Goal: Task Accomplishment & Management: Use online tool/utility

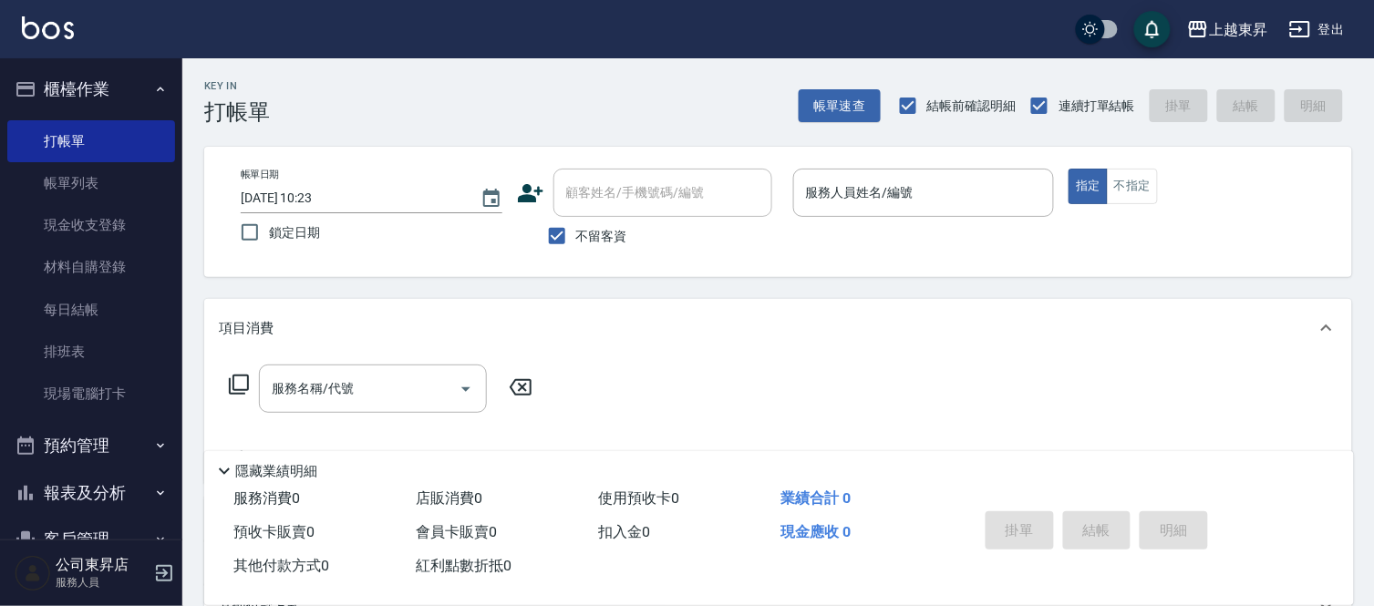
drag, startPoint x: 977, startPoint y: 571, endPoint x: 727, endPoint y: 347, distance: 335.8
click at [727, 347] on div "項目消費" at bounding box center [778, 328] width 1148 height 58
click at [860, 182] on input "服務人員姓名/編號" at bounding box center [924, 193] width 245 height 32
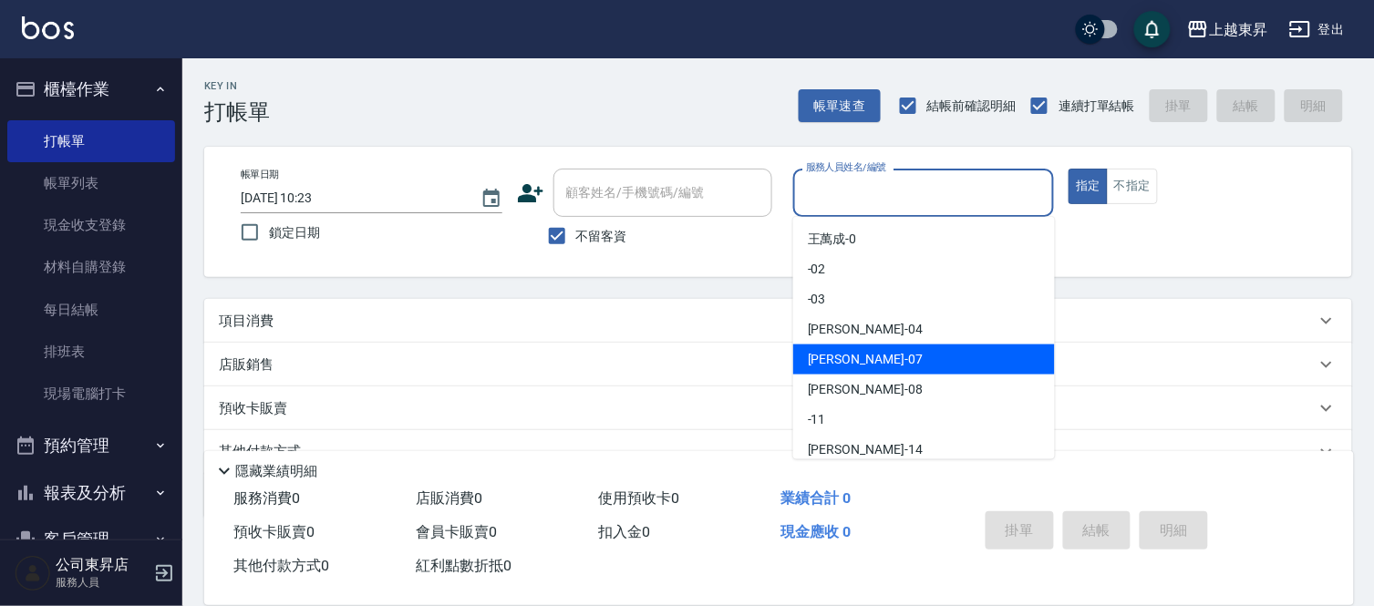
click at [844, 354] on span "榮松 -07" at bounding box center [865, 359] width 115 height 19
type input "[PERSON_NAME]-07"
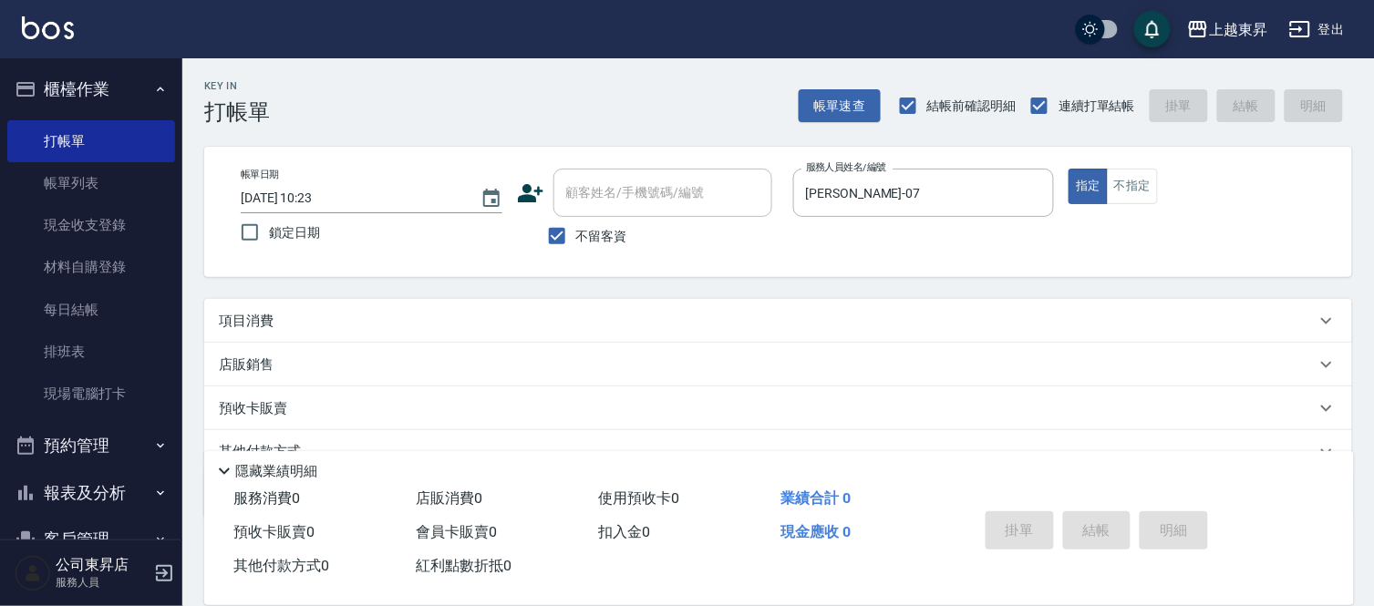
click at [284, 319] on div "項目消費" at bounding box center [767, 321] width 1097 height 19
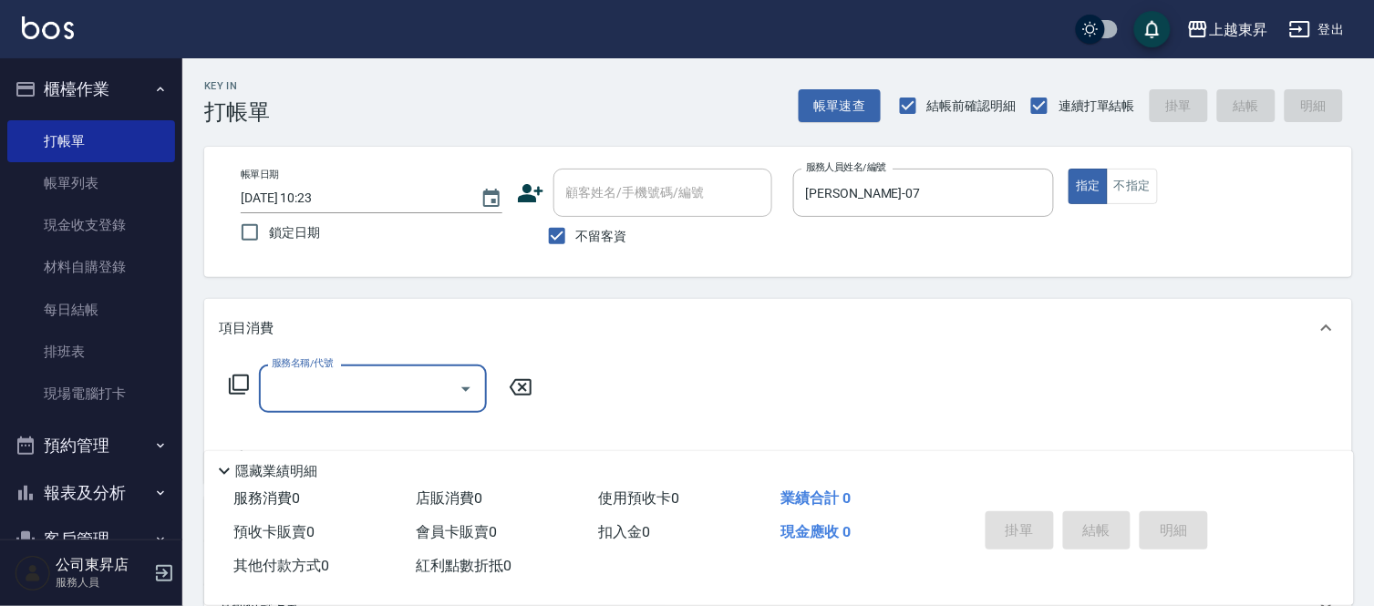
click at [316, 368] on label "服務名稱/代號" at bounding box center [302, 364] width 61 height 14
click at [316, 373] on input "服務名稱/代號" at bounding box center [359, 389] width 184 height 32
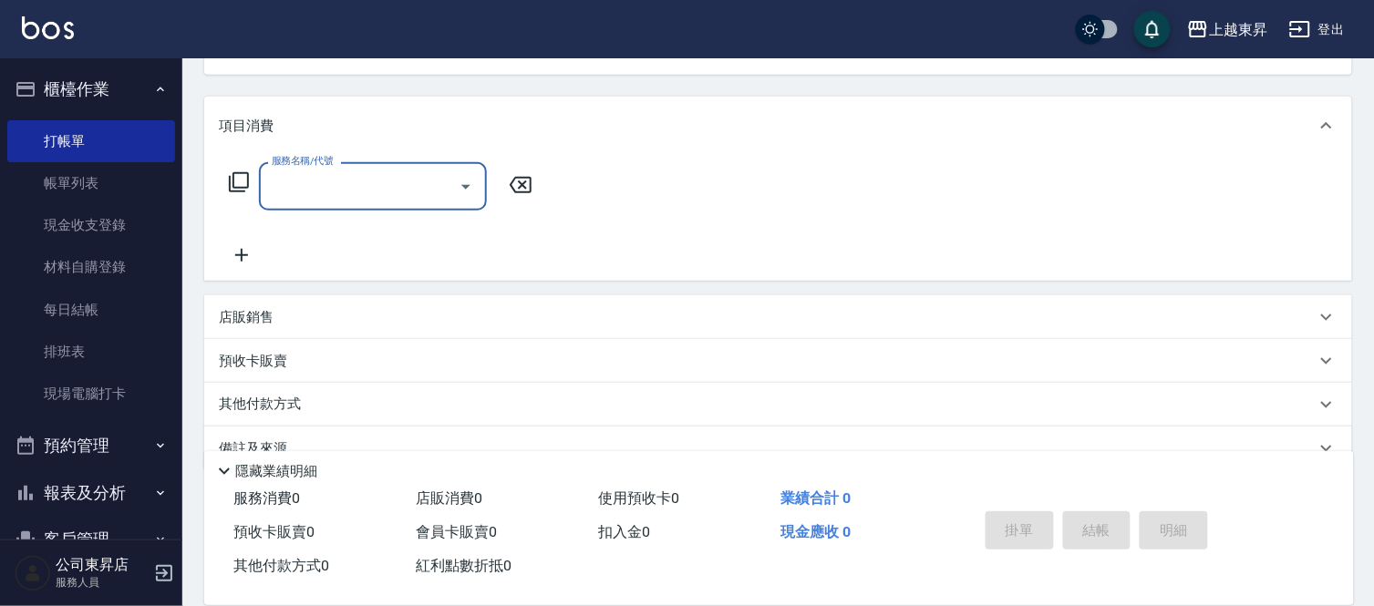
scroll to position [239, 0]
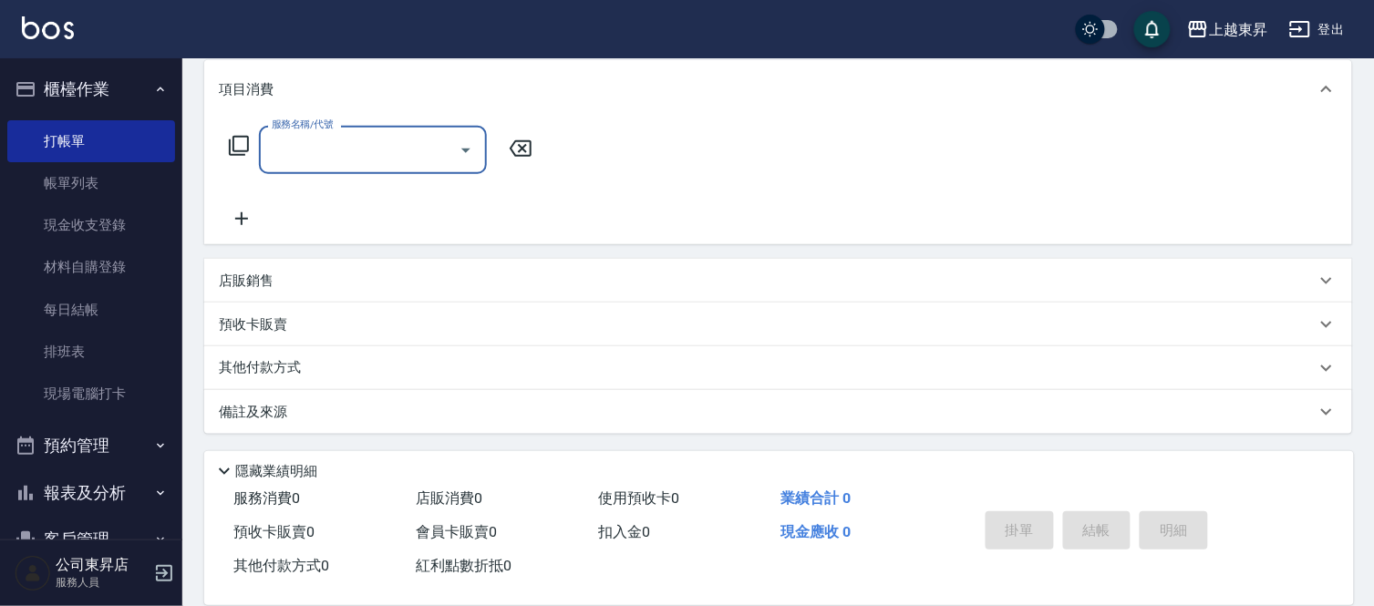
click at [371, 150] on input "服務名稱/代號" at bounding box center [359, 150] width 184 height 32
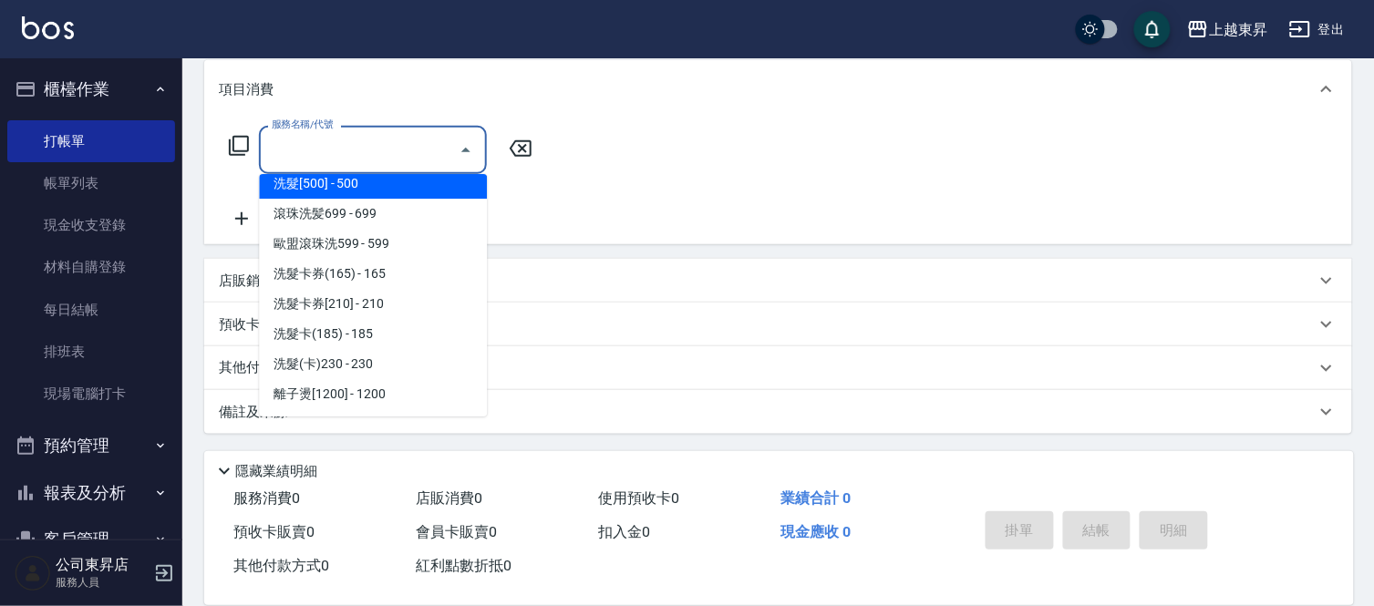
scroll to position [405, 0]
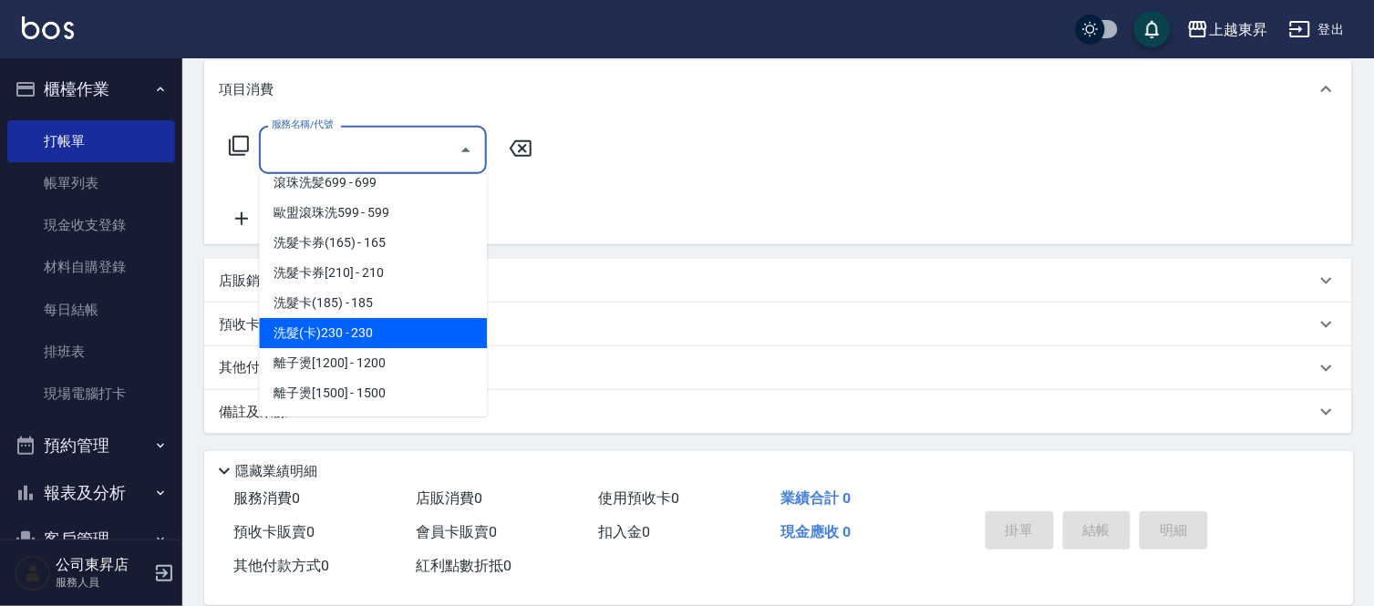
click at [376, 335] on span "洗髮(卡)230 - 230" at bounding box center [373, 333] width 228 height 30
type input "洗髮(卡)230(224)"
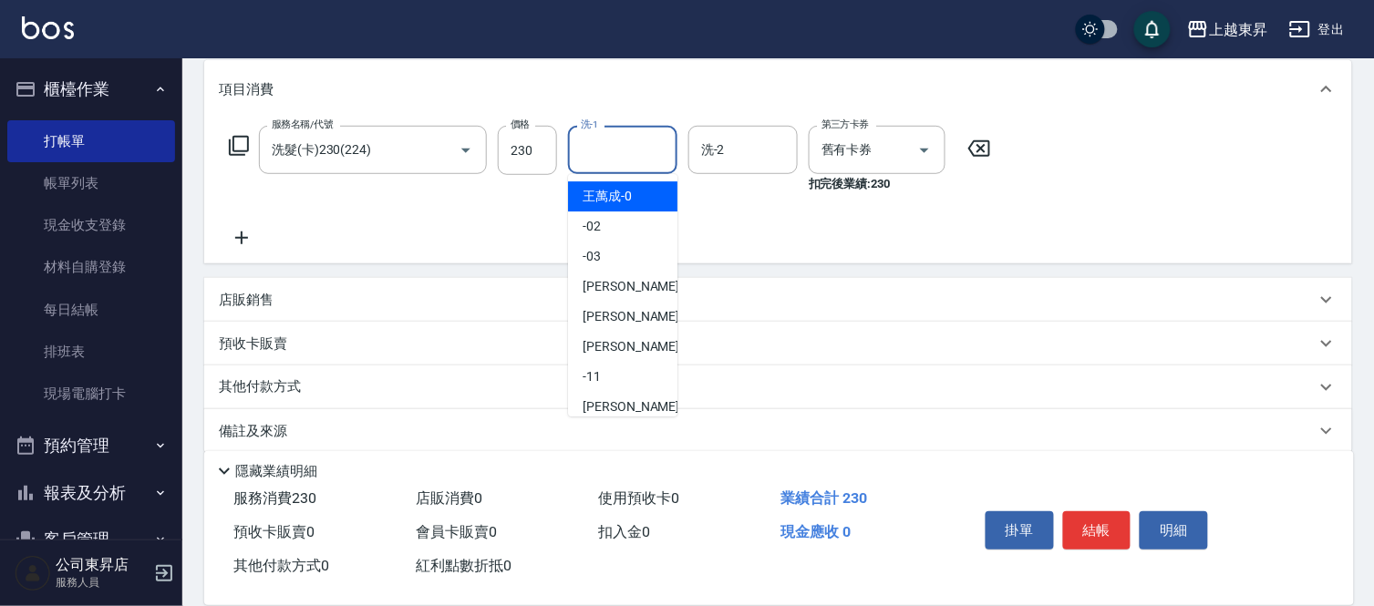
click at [615, 143] on input "洗-1" at bounding box center [622, 150] width 93 height 32
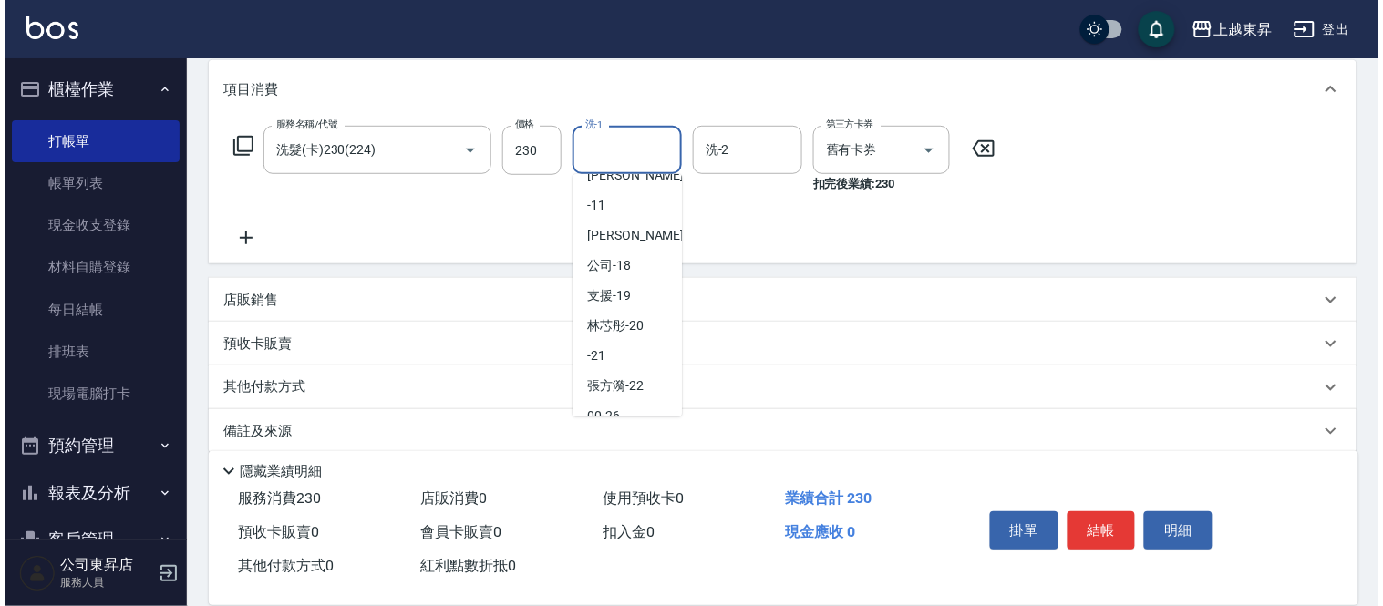
scroll to position [202, 0]
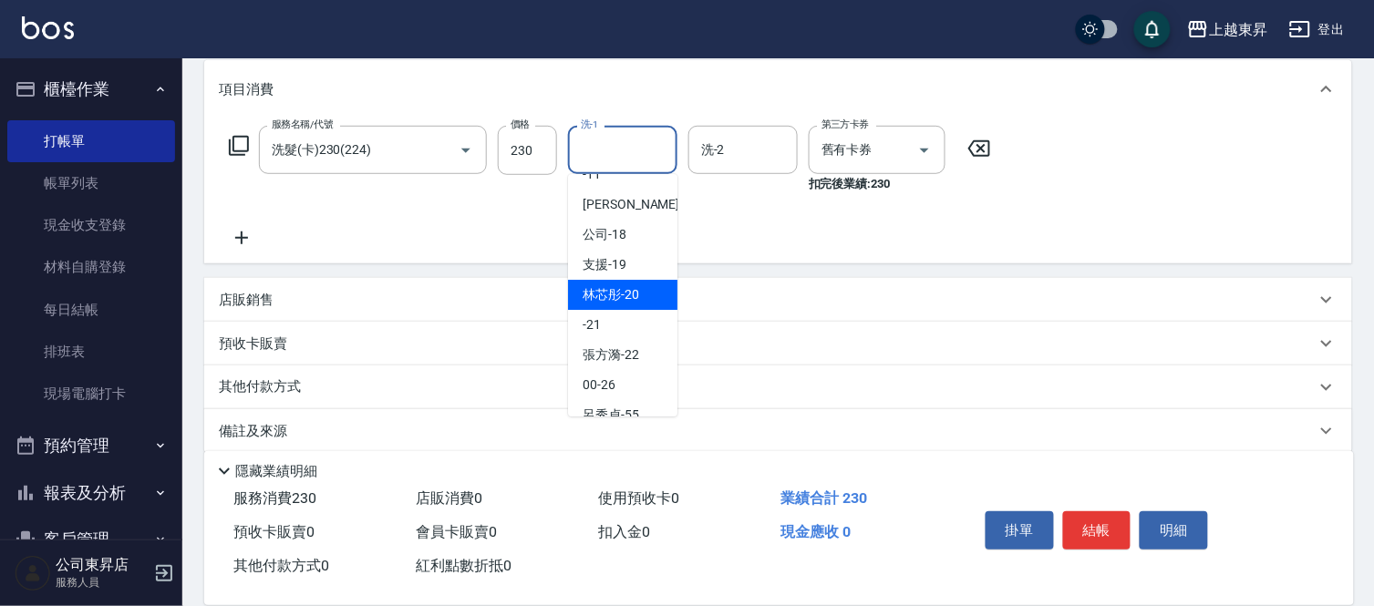
click at [626, 295] on span "林芯彤 -20" at bounding box center [611, 294] width 57 height 19
type input "林芯彤-20"
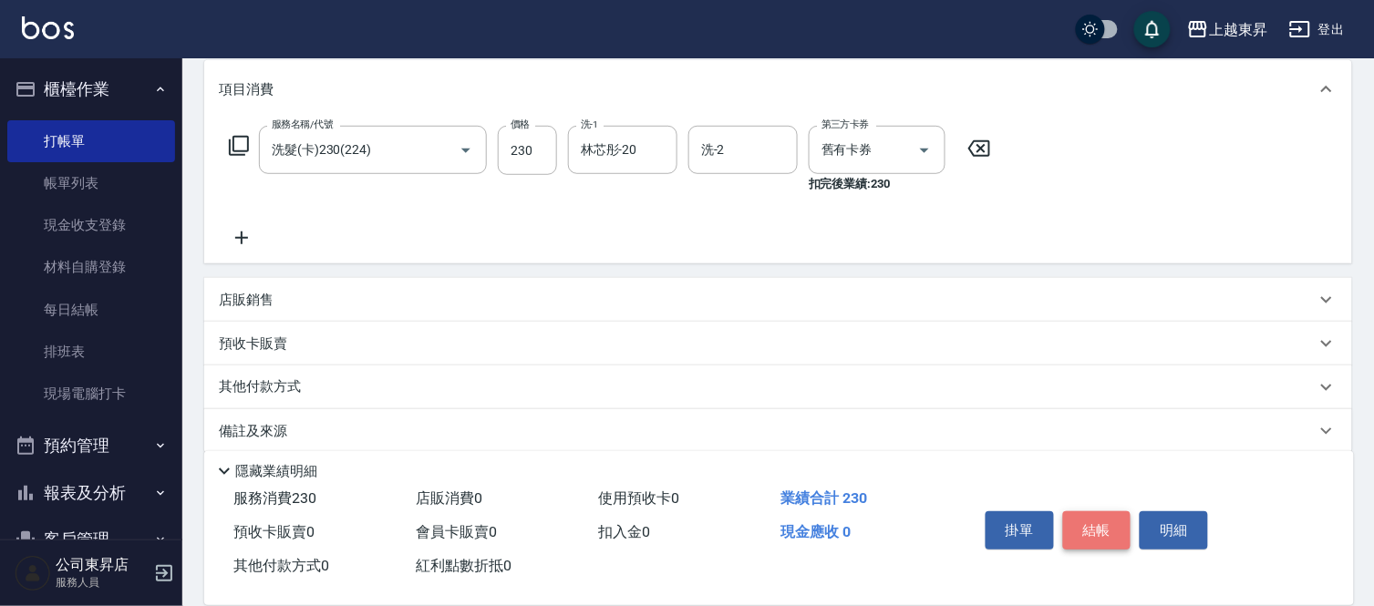
click at [1100, 522] on button "結帳" at bounding box center [1097, 531] width 68 height 38
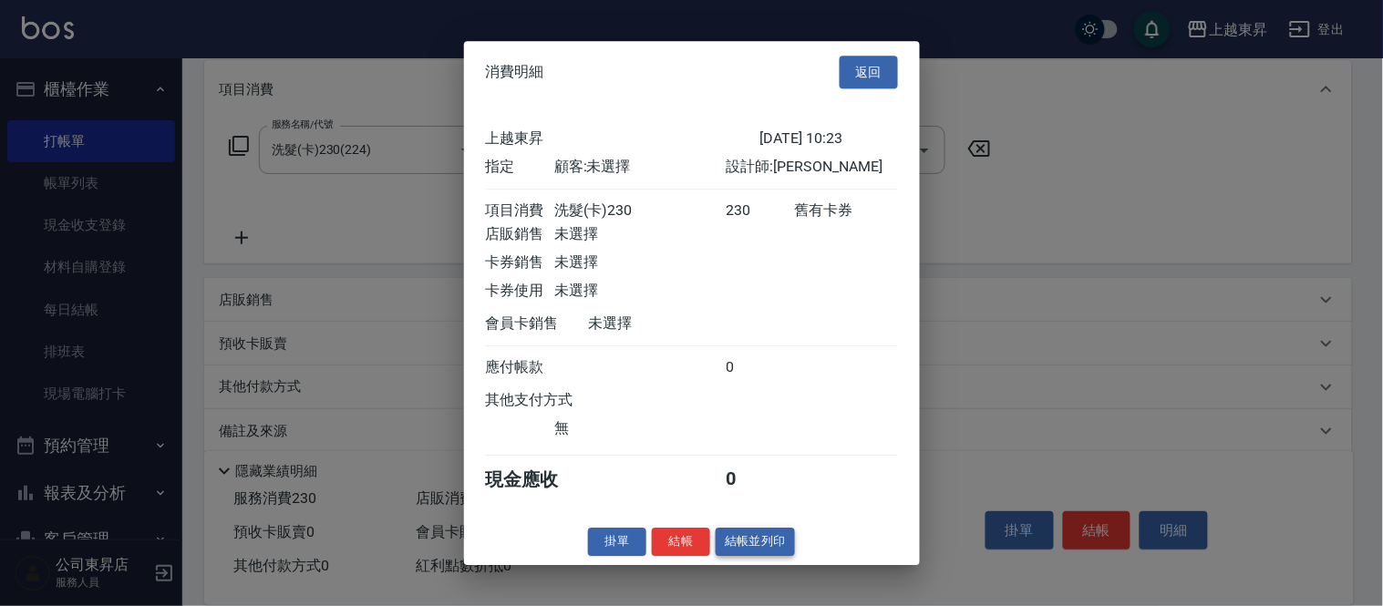
click at [760, 553] on button "結帳並列印" at bounding box center [755, 542] width 79 height 28
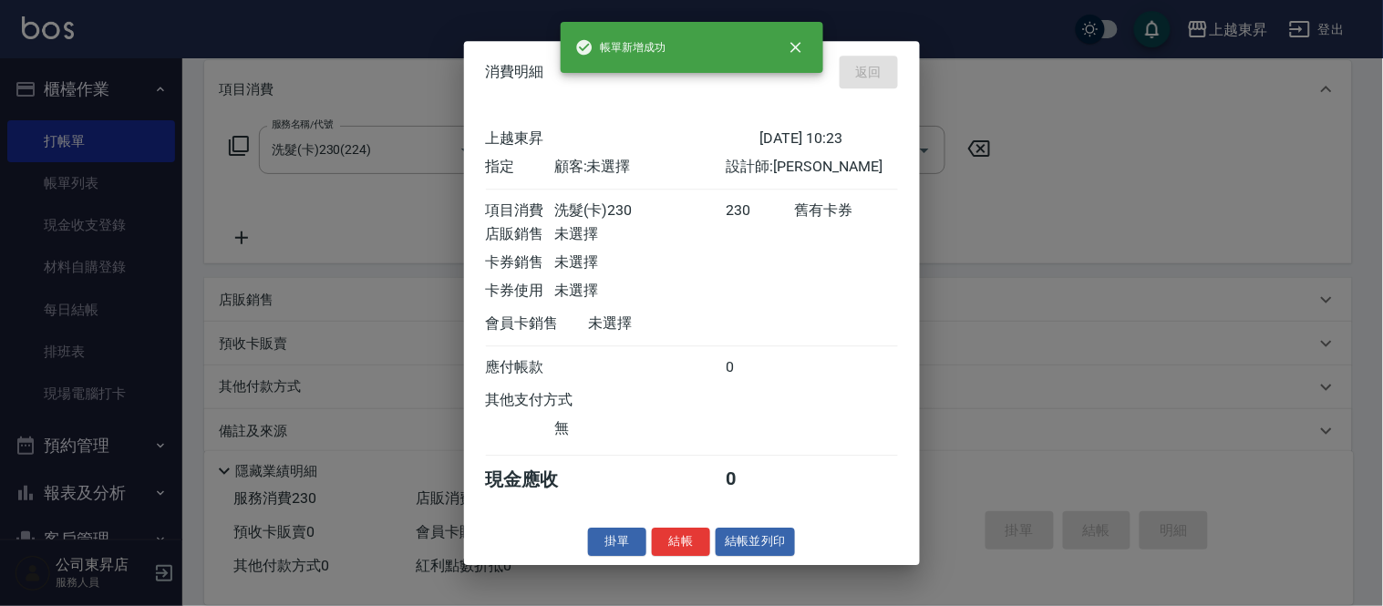
type input "[DATE] 13:58"
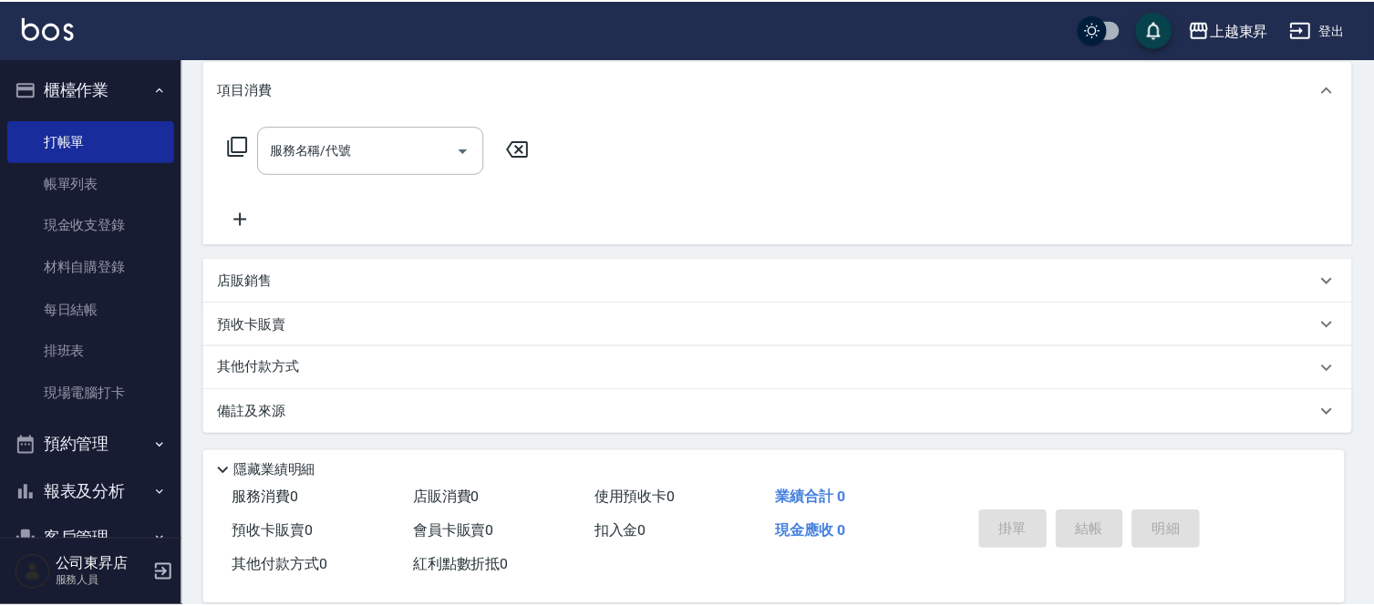
scroll to position [0, 0]
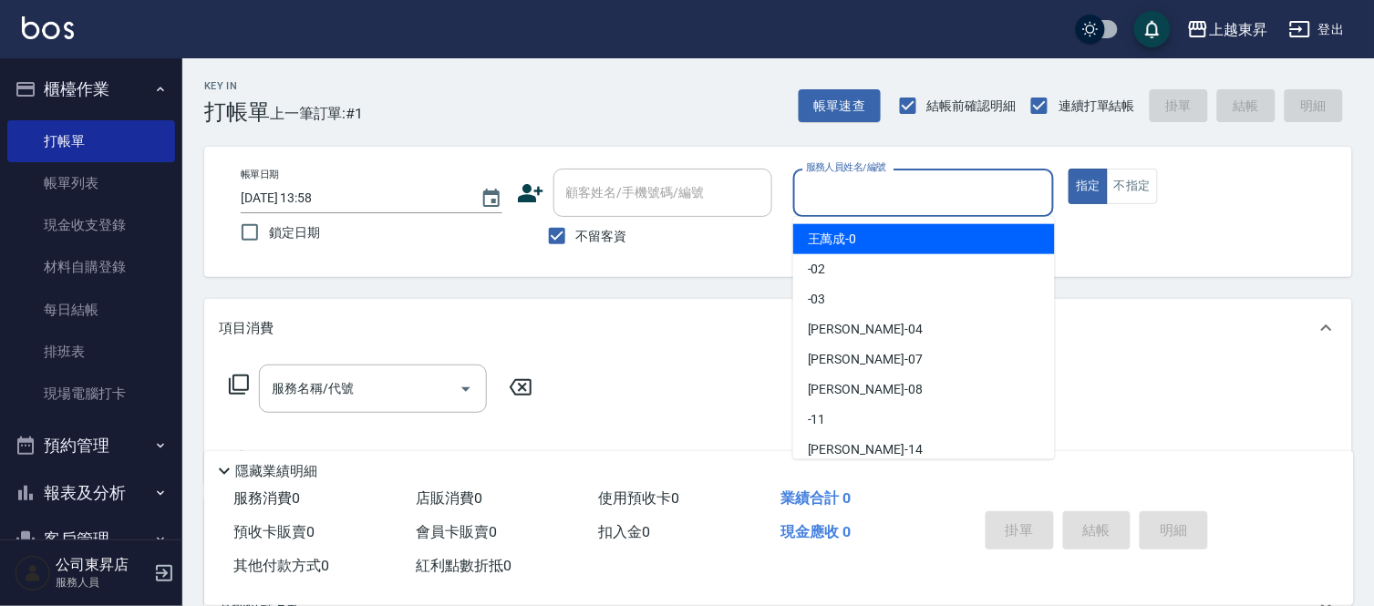
click at [845, 191] on input "服務人員姓名/編號" at bounding box center [924, 193] width 245 height 32
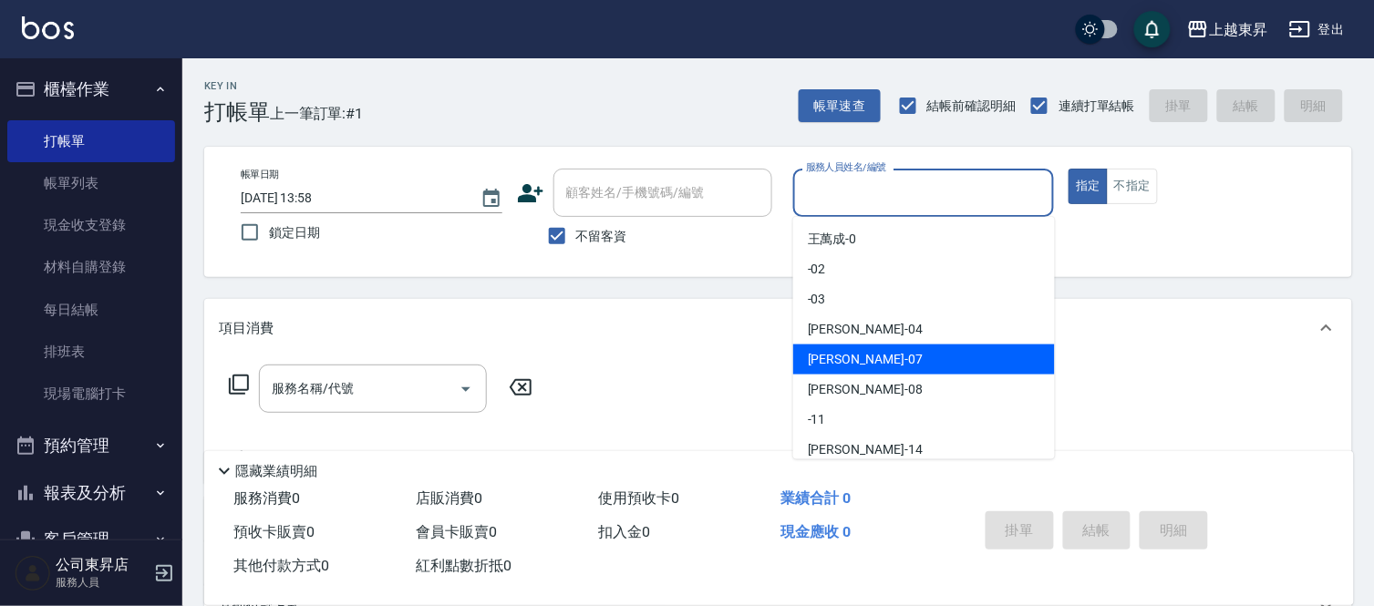
click at [827, 354] on span "榮松 -07" at bounding box center [865, 359] width 115 height 19
type input "[PERSON_NAME]-07"
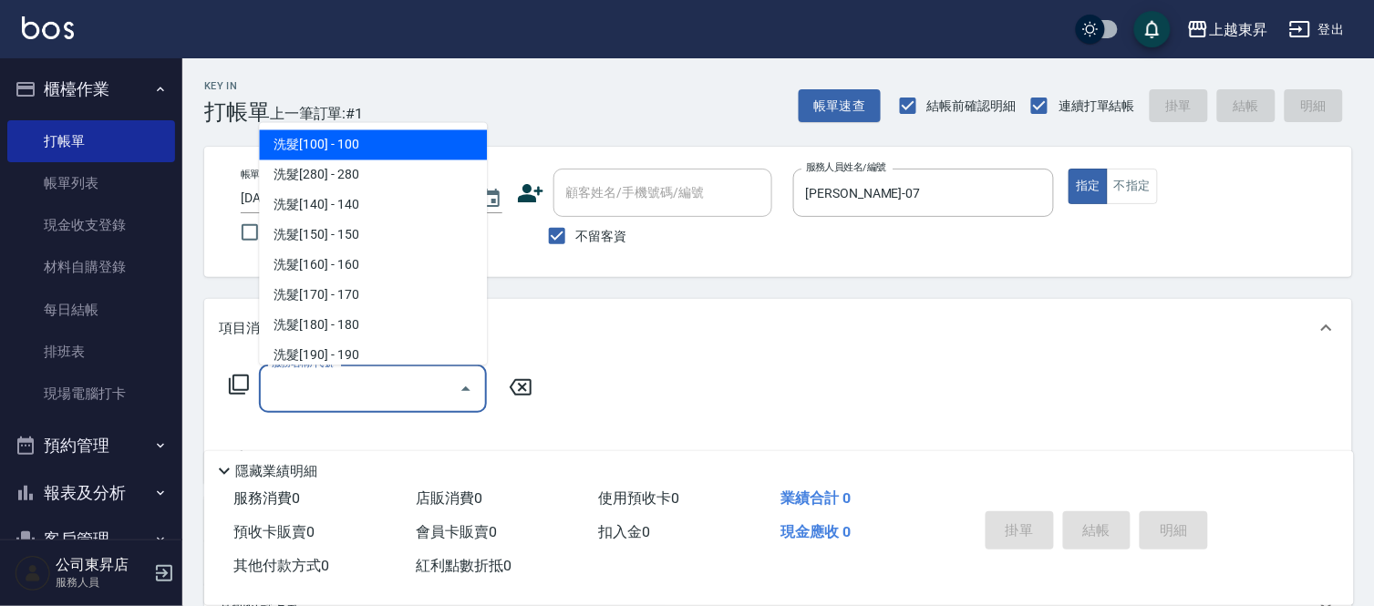
click at [320, 388] on input "服務名稱/代號" at bounding box center [359, 389] width 184 height 32
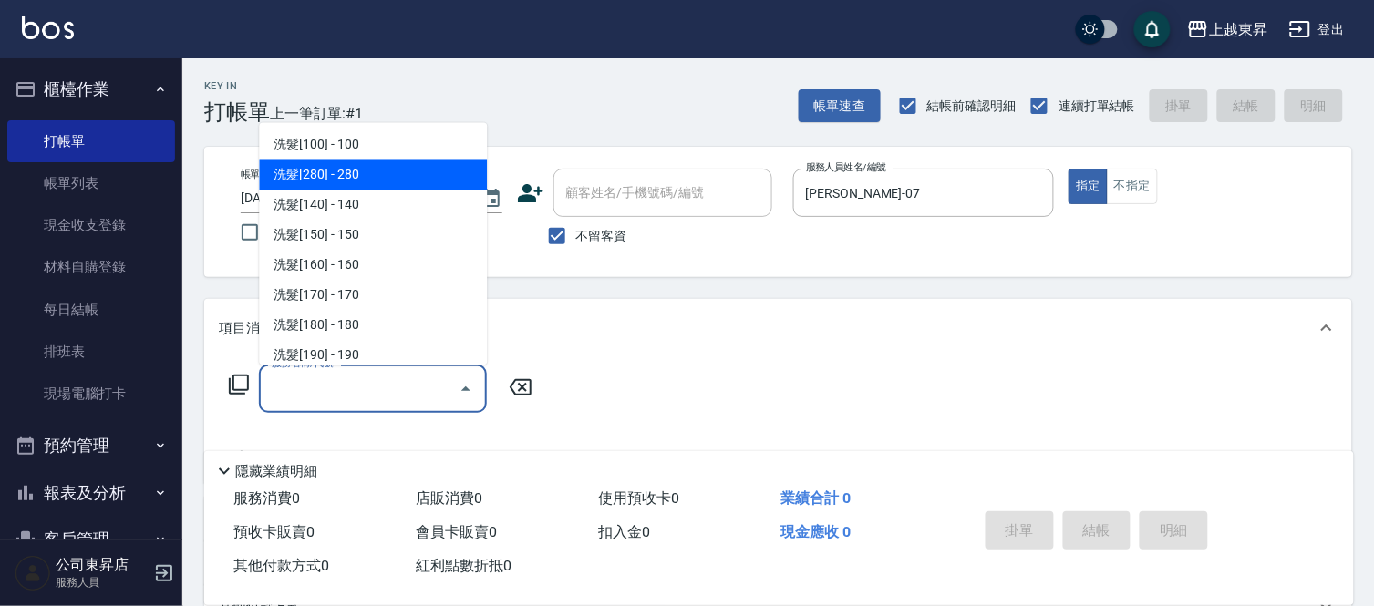
drag, startPoint x: 376, startPoint y: 171, endPoint x: 477, endPoint y: 307, distance: 169.4
click at [376, 173] on span "洗髮[280] - 280" at bounding box center [373, 175] width 228 height 30
type input "洗髮[280](202)"
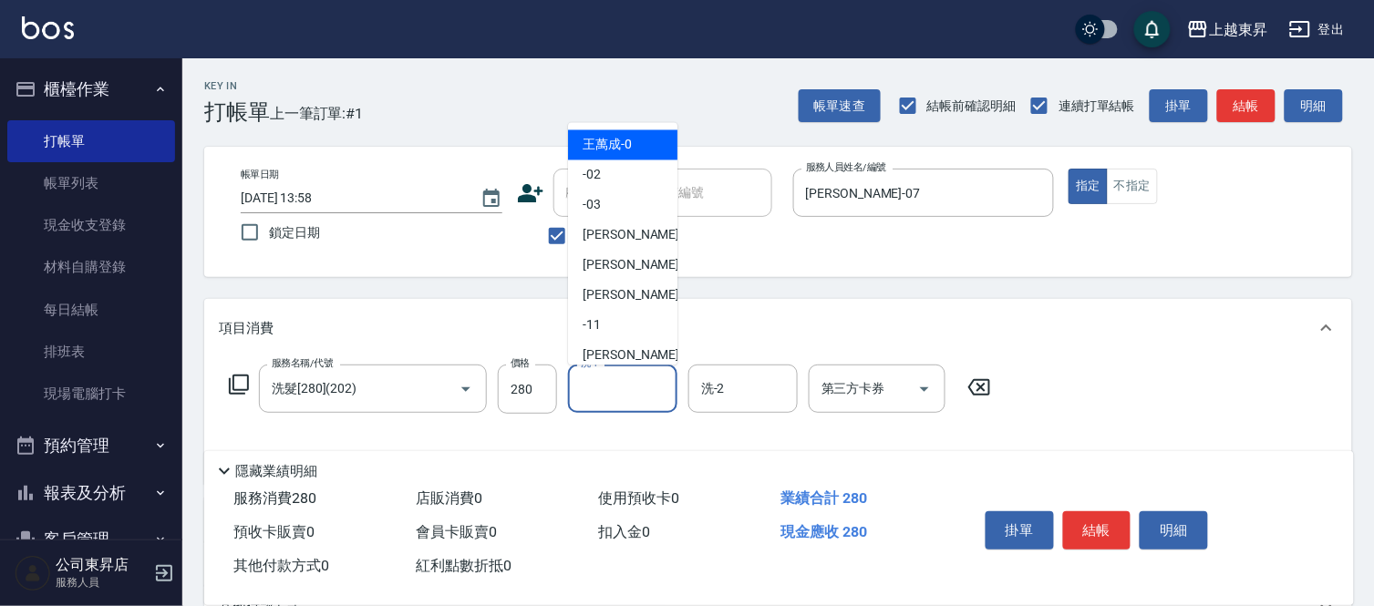
click at [615, 383] on input "洗-1" at bounding box center [622, 389] width 93 height 32
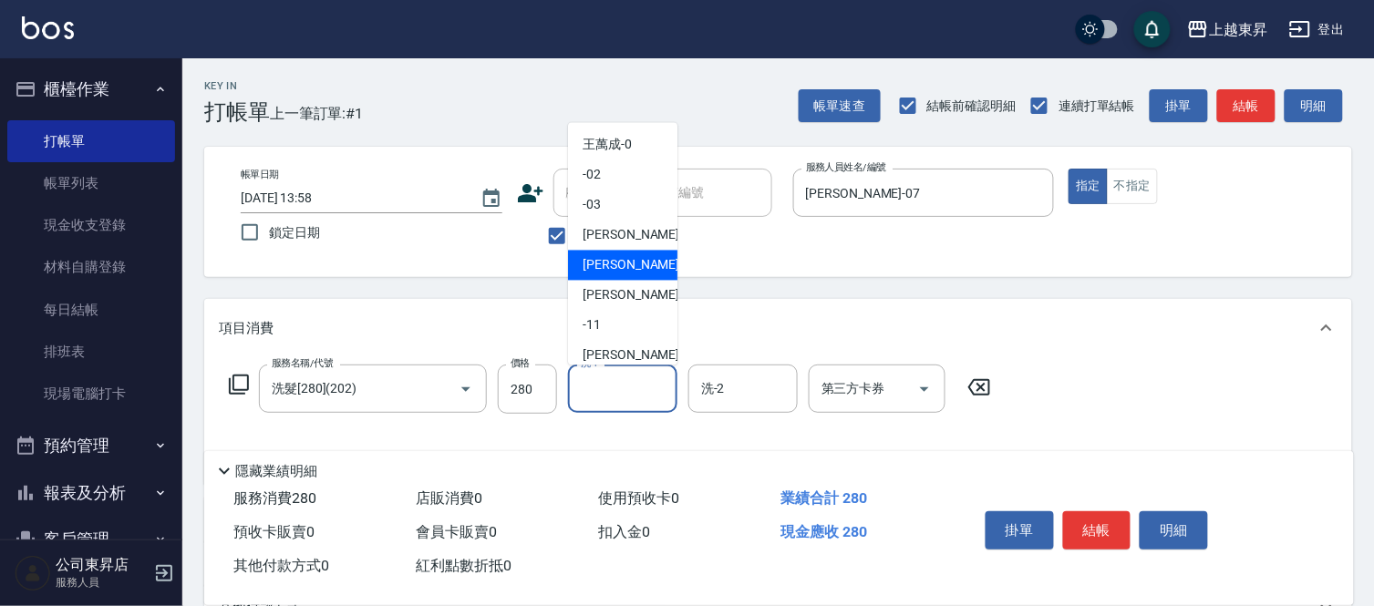
click at [608, 262] on span "榮松 -07" at bounding box center [640, 265] width 115 height 19
type input "[PERSON_NAME]-07"
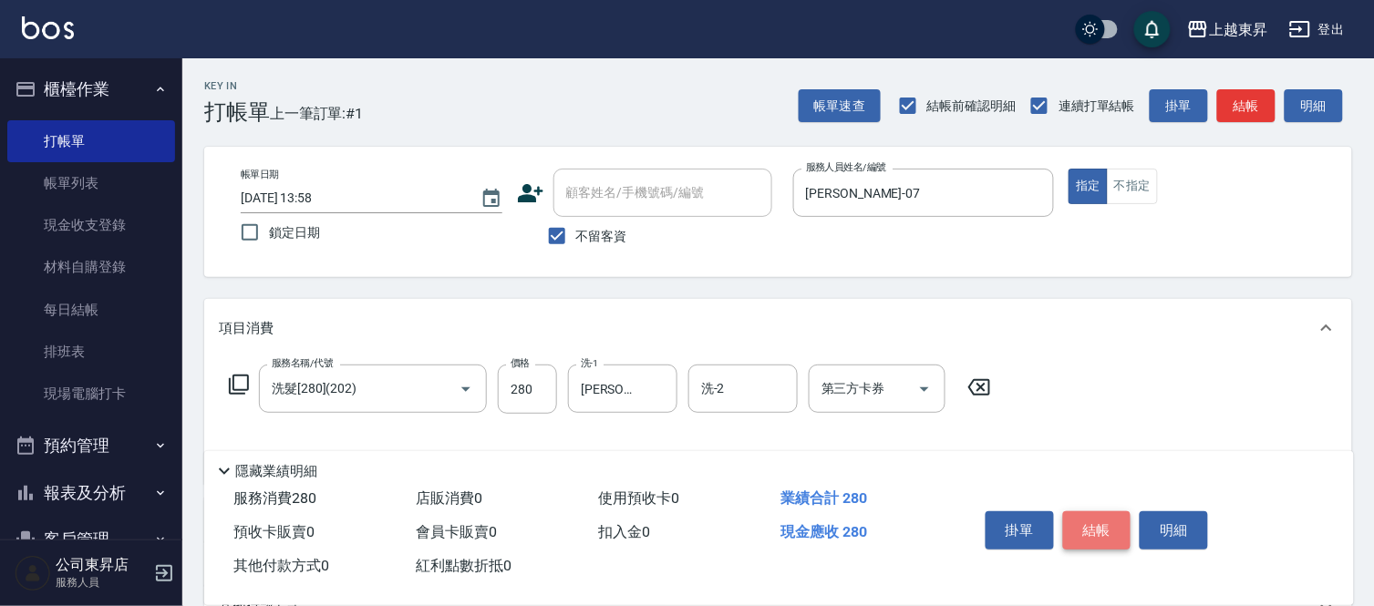
click at [1105, 520] on button "結帳" at bounding box center [1097, 531] width 68 height 38
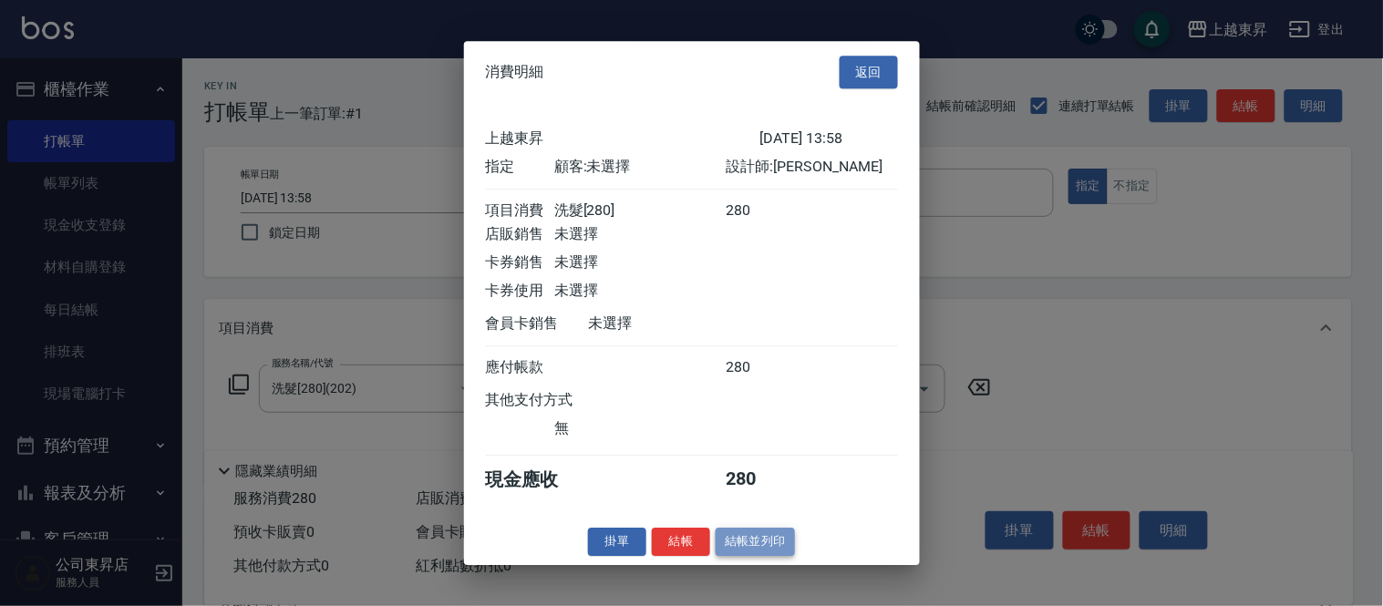
click at [754, 548] on button "結帳並列印" at bounding box center [755, 542] width 79 height 28
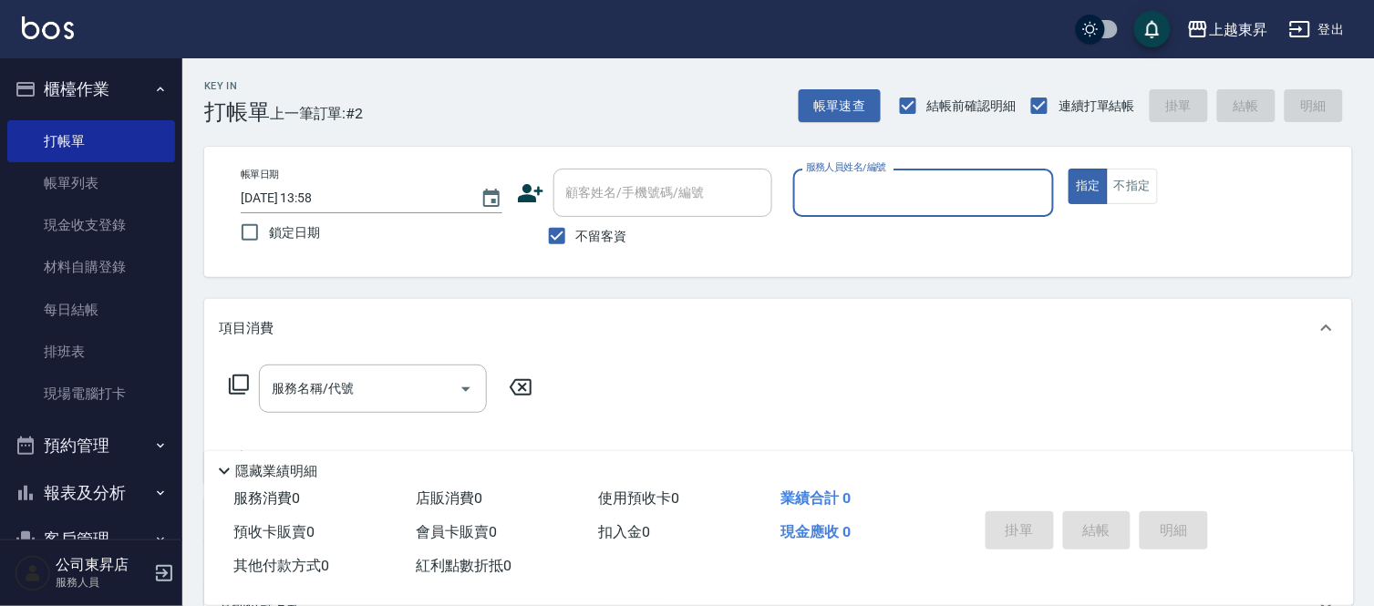
click at [836, 193] on input "服務人員姓名/編號" at bounding box center [924, 193] width 245 height 32
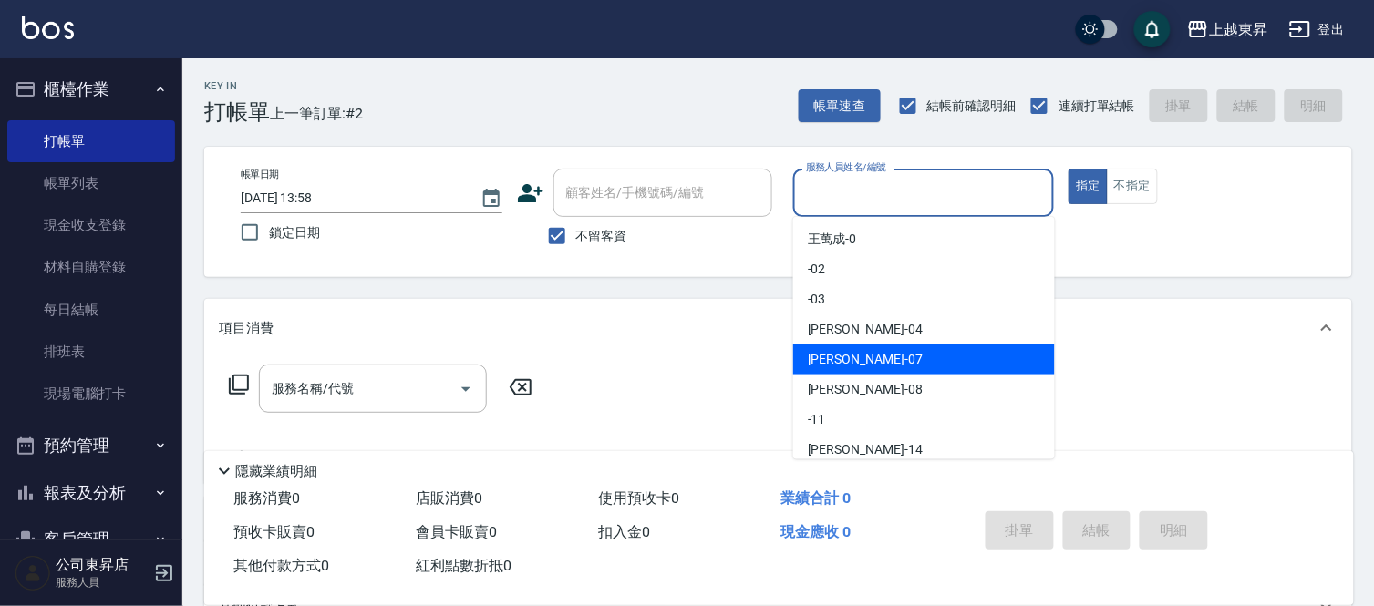
click at [833, 356] on span "榮松 -07" at bounding box center [865, 359] width 115 height 19
type input "[PERSON_NAME]-07"
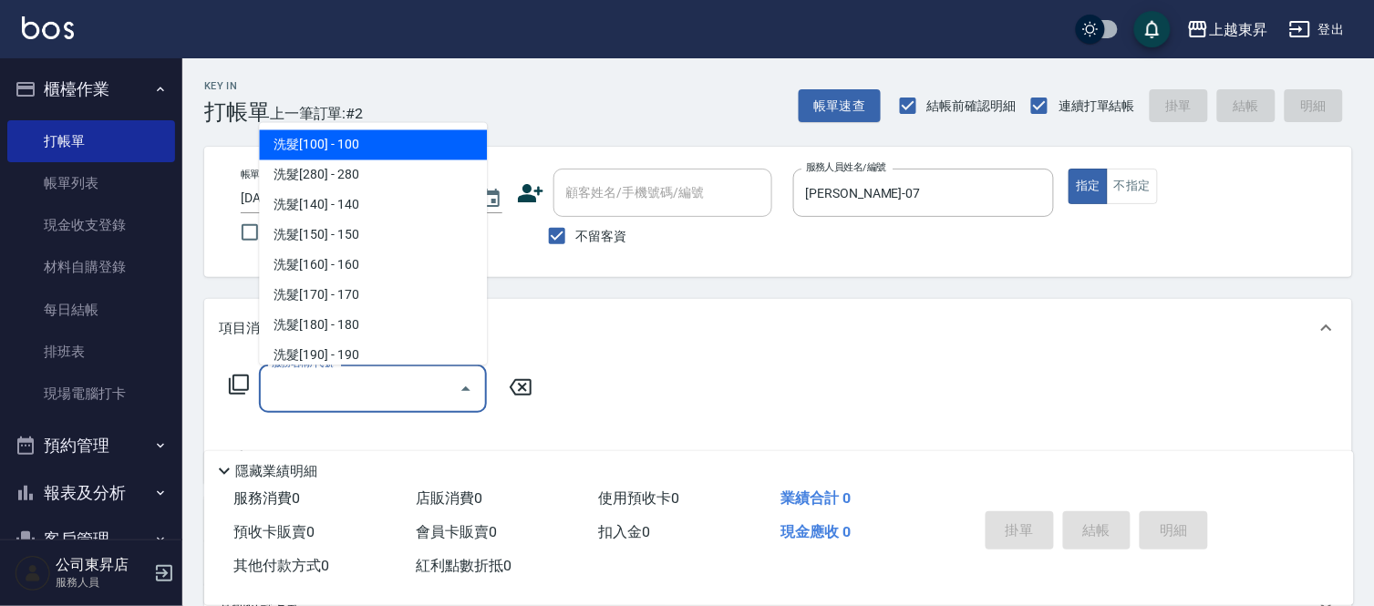
click at [331, 381] on input "服務名稱/代號" at bounding box center [359, 389] width 184 height 32
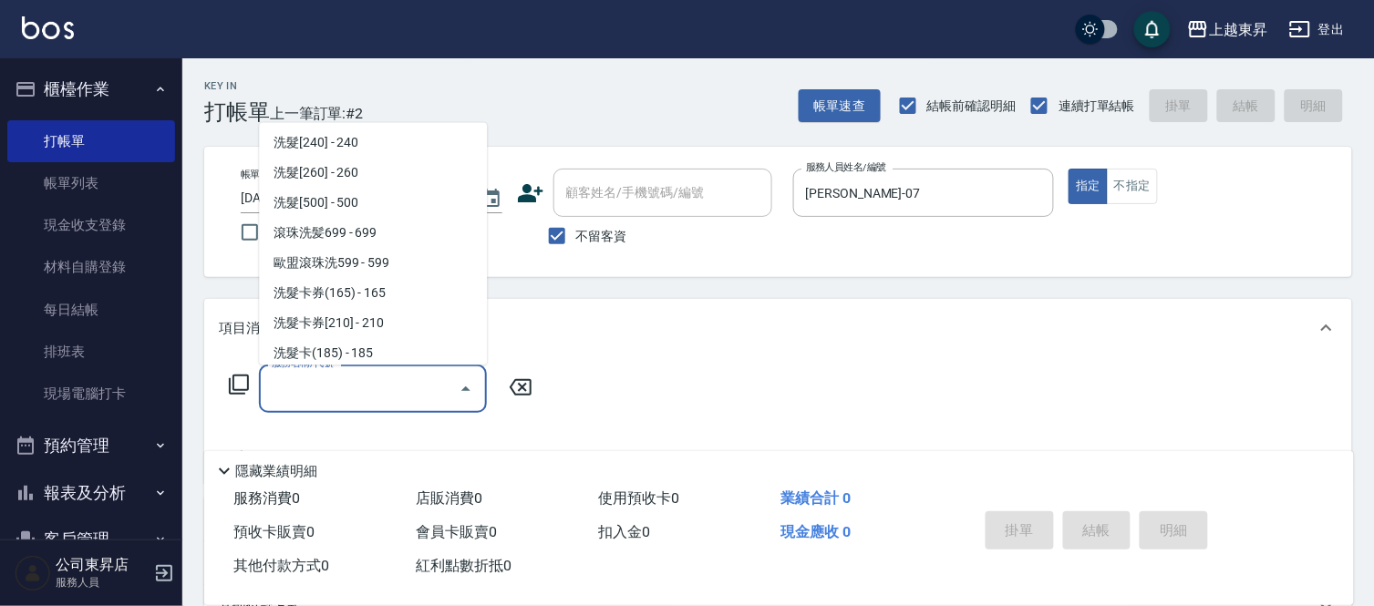
scroll to position [405, 0]
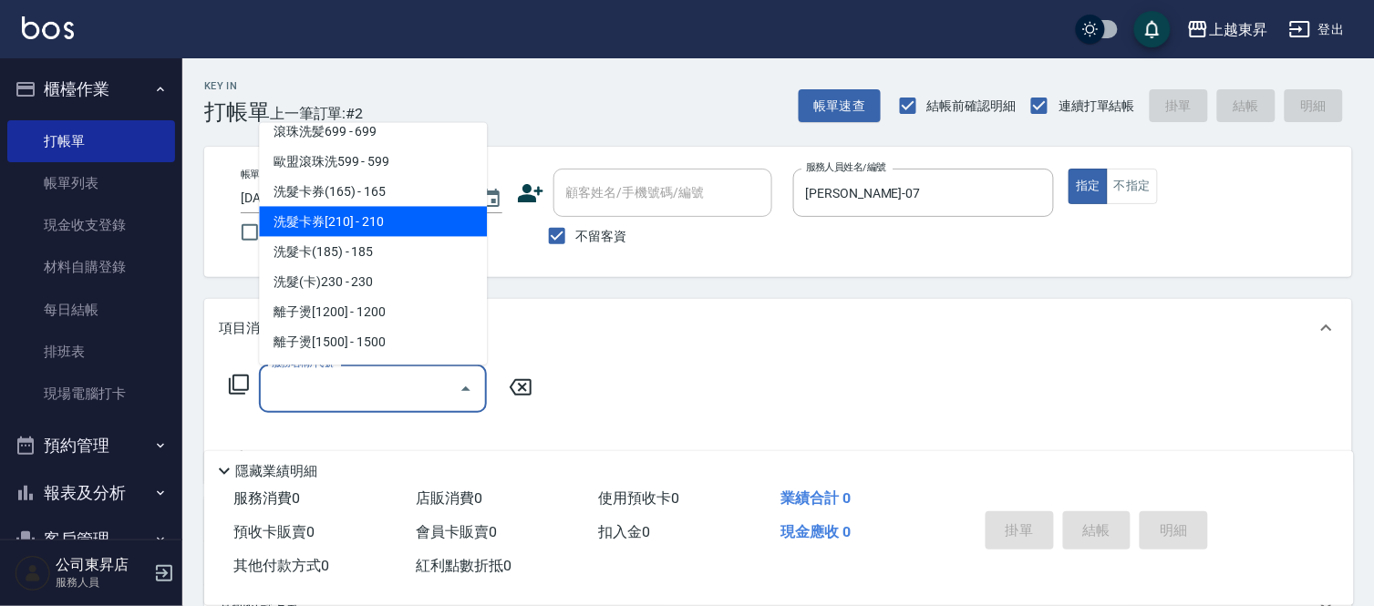
click at [381, 214] on span "洗髮卡券[210] - 210" at bounding box center [373, 222] width 228 height 30
type input "洗髮卡券[210](222)"
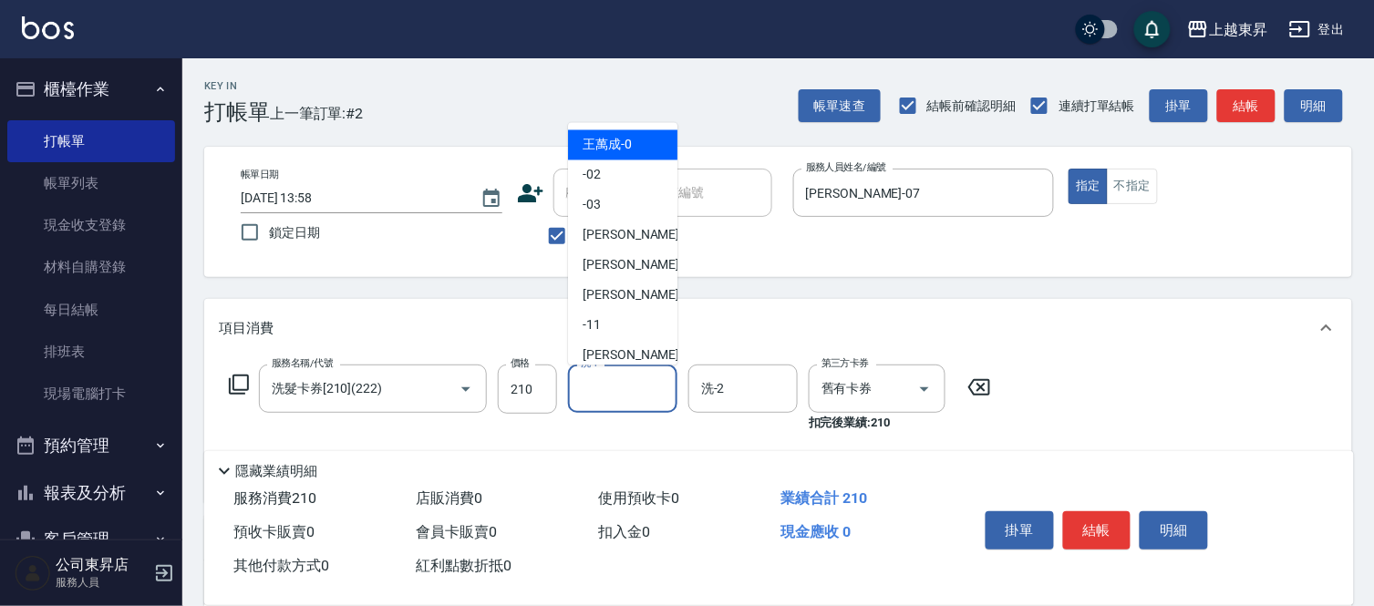
click at [613, 388] on input "洗-1" at bounding box center [622, 389] width 93 height 32
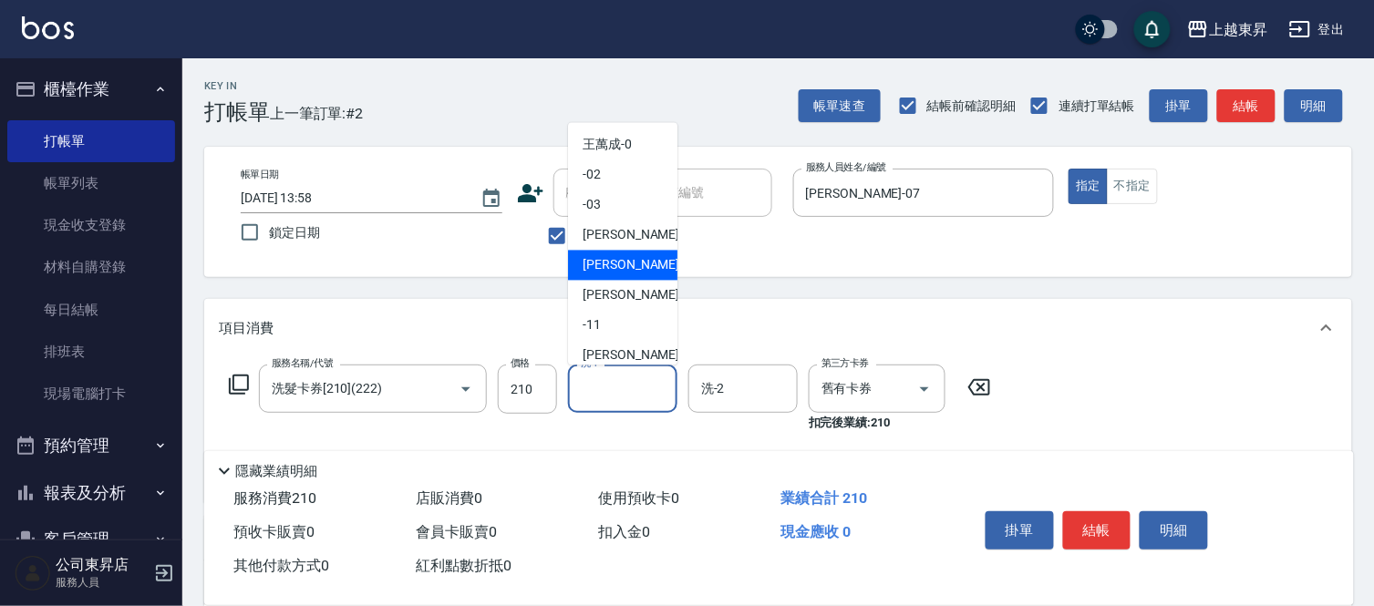
click at [605, 265] on span "榮松 -07" at bounding box center [640, 265] width 115 height 19
type input "[PERSON_NAME]-07"
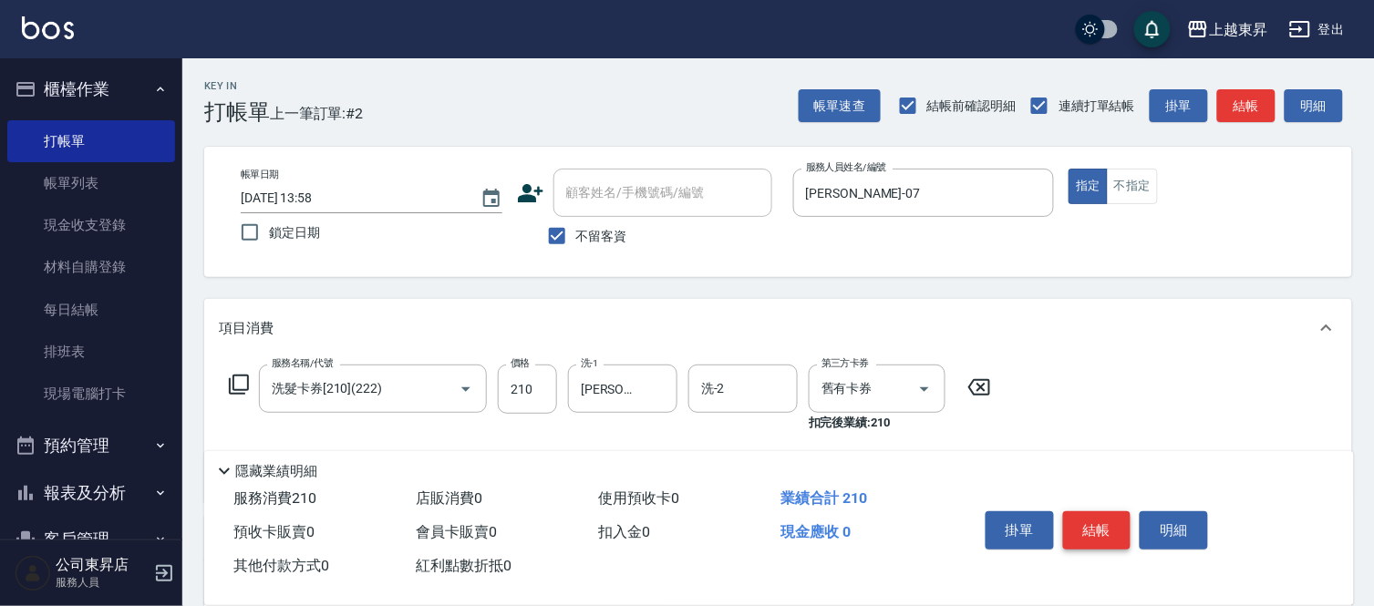
click at [1092, 521] on button "結帳" at bounding box center [1097, 531] width 68 height 38
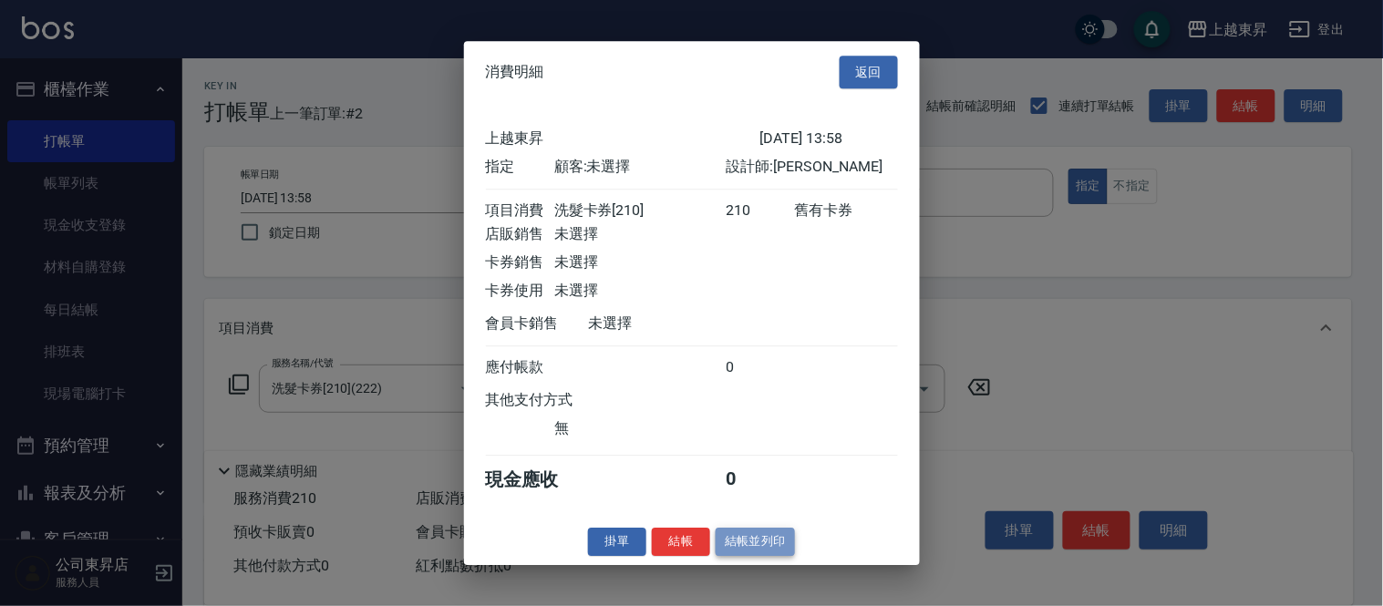
click at [754, 556] on button "結帳並列印" at bounding box center [755, 542] width 79 height 28
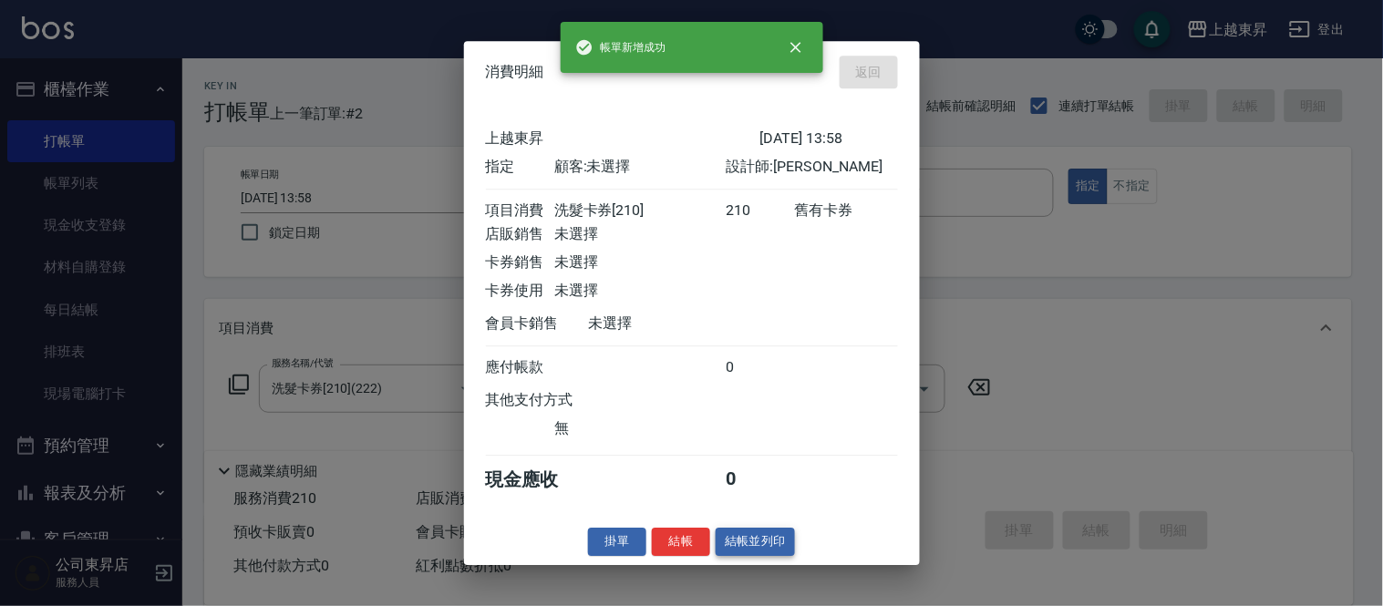
type input "[DATE] 14:02"
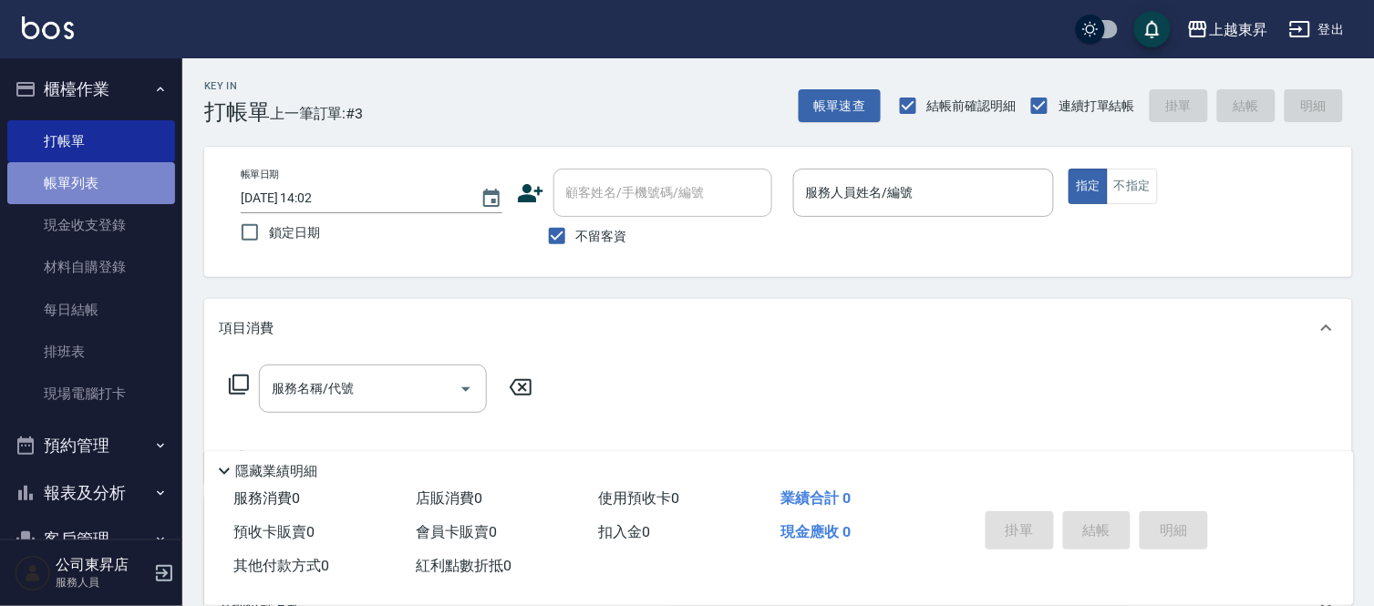
click at [96, 181] on link "帳單列表" at bounding box center [91, 183] width 168 height 42
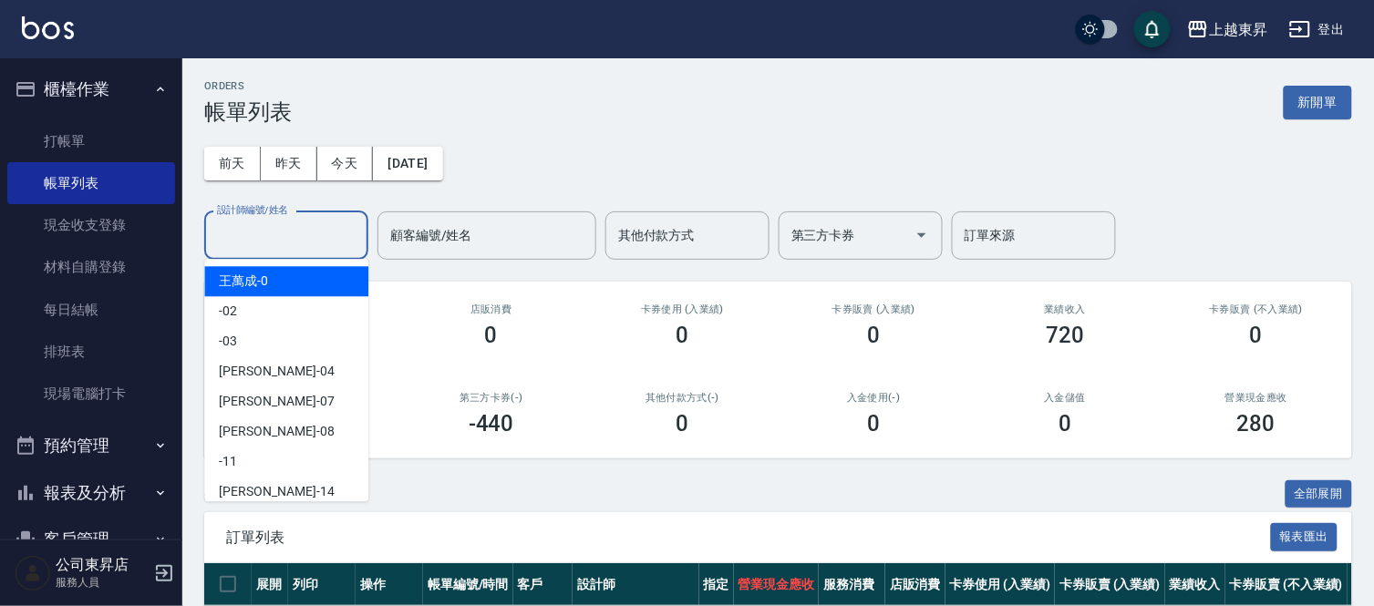
click at [233, 231] on input "設計師編號/姓名" at bounding box center [286, 236] width 148 height 32
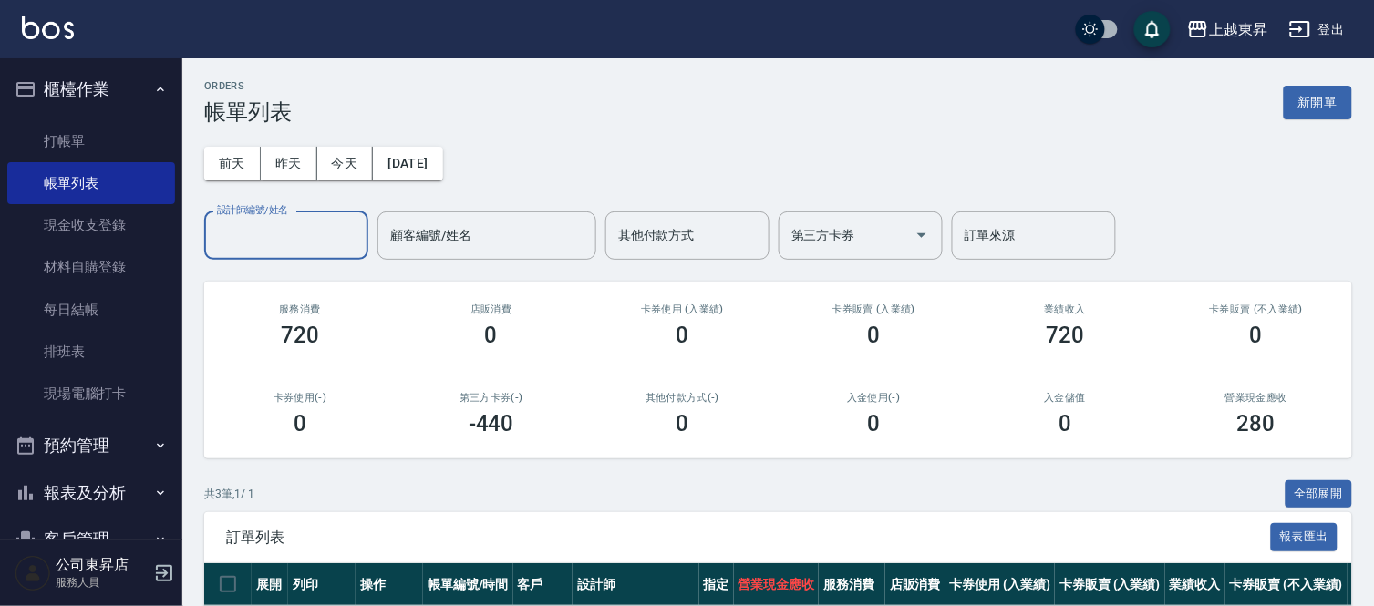
click at [244, 232] on input "設計師編號/姓名" at bounding box center [286, 236] width 148 height 32
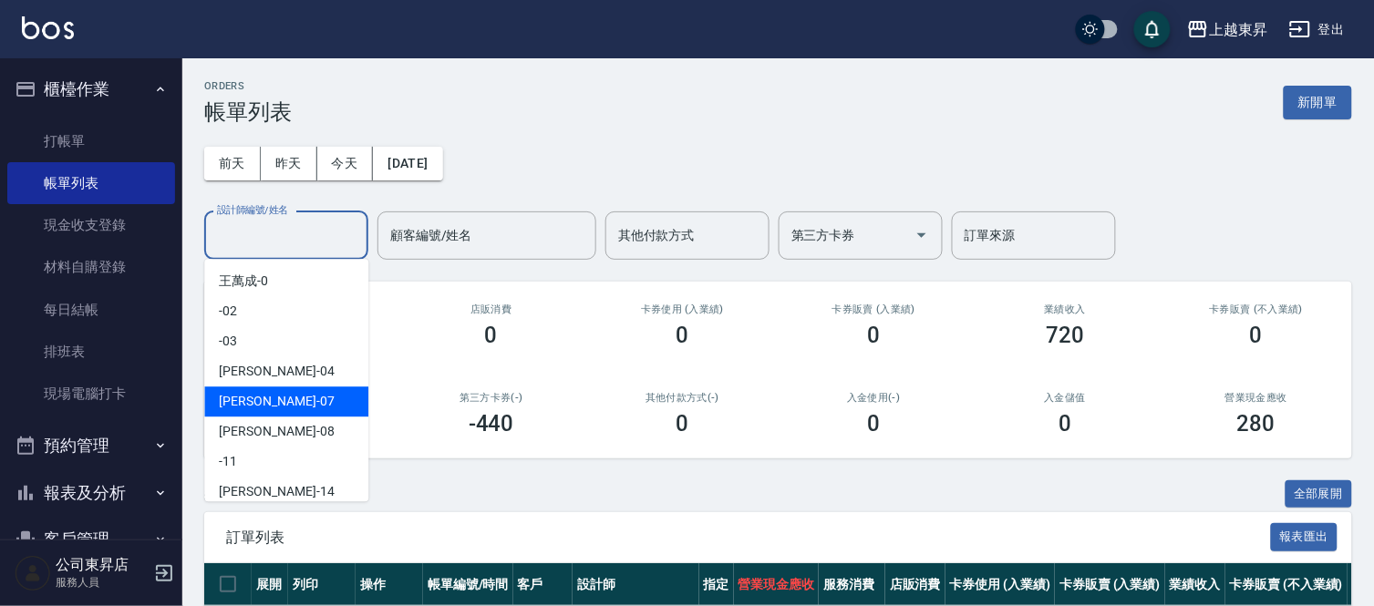
click at [247, 401] on span "榮松 -07" at bounding box center [276, 401] width 115 height 19
type input "[PERSON_NAME]-07"
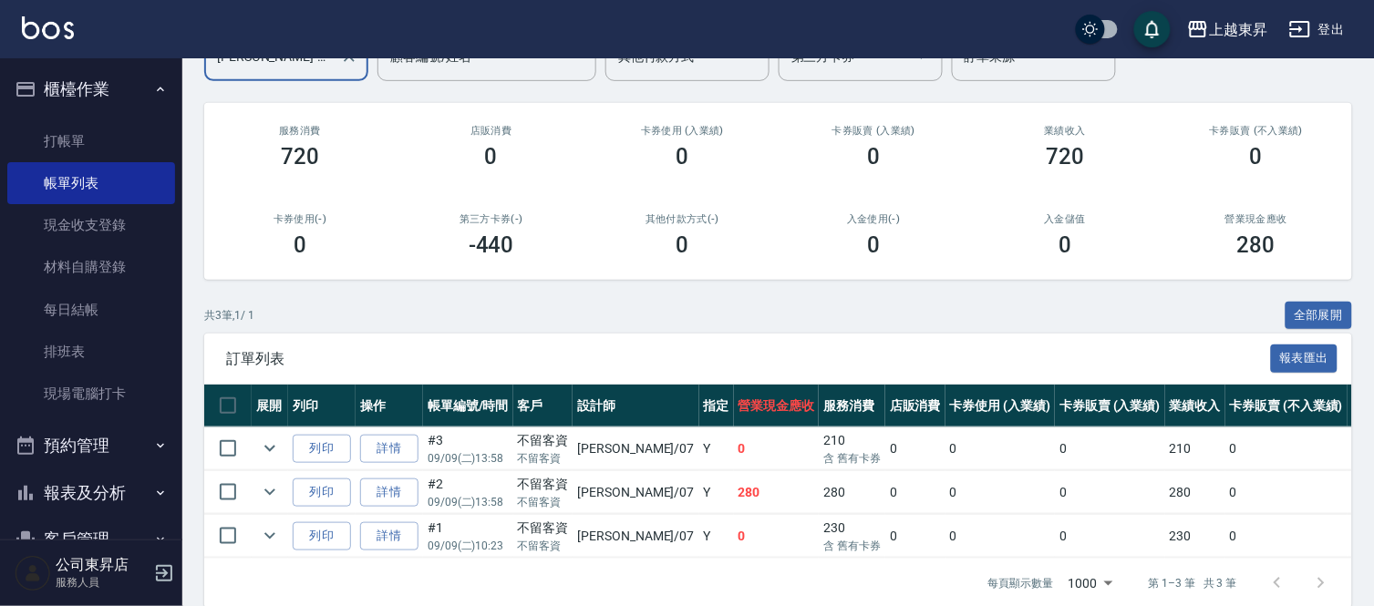
scroll to position [217, 0]
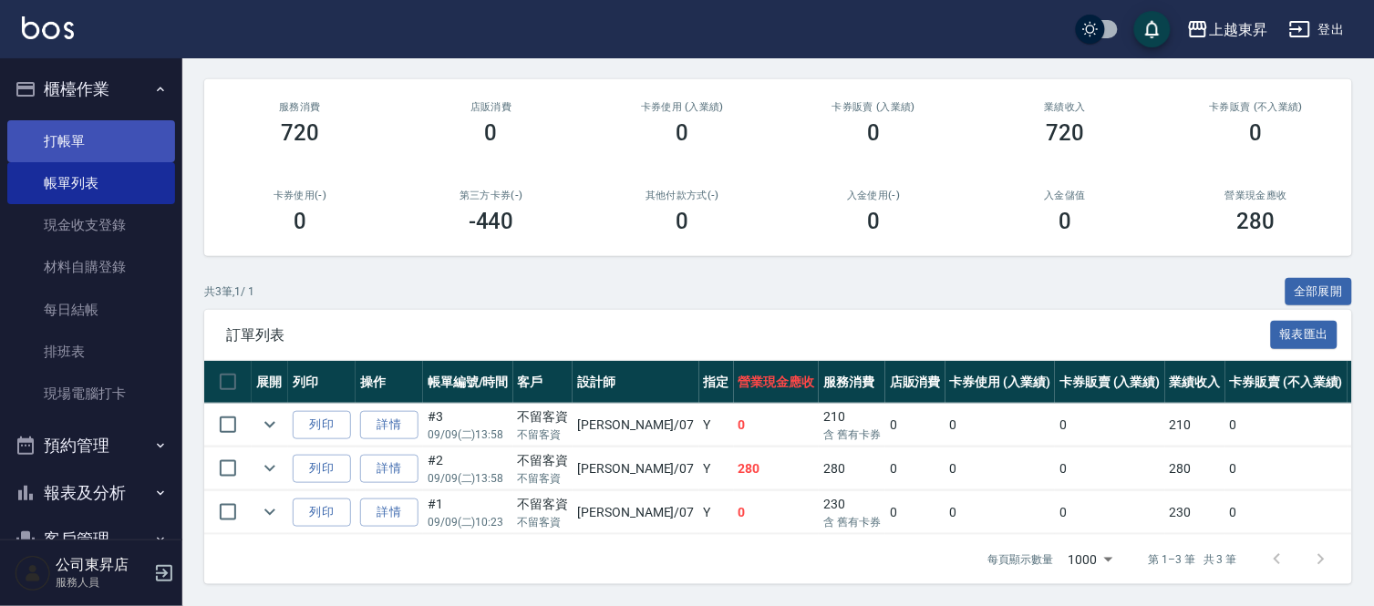
click at [78, 132] on link "打帳單" at bounding box center [91, 141] width 168 height 42
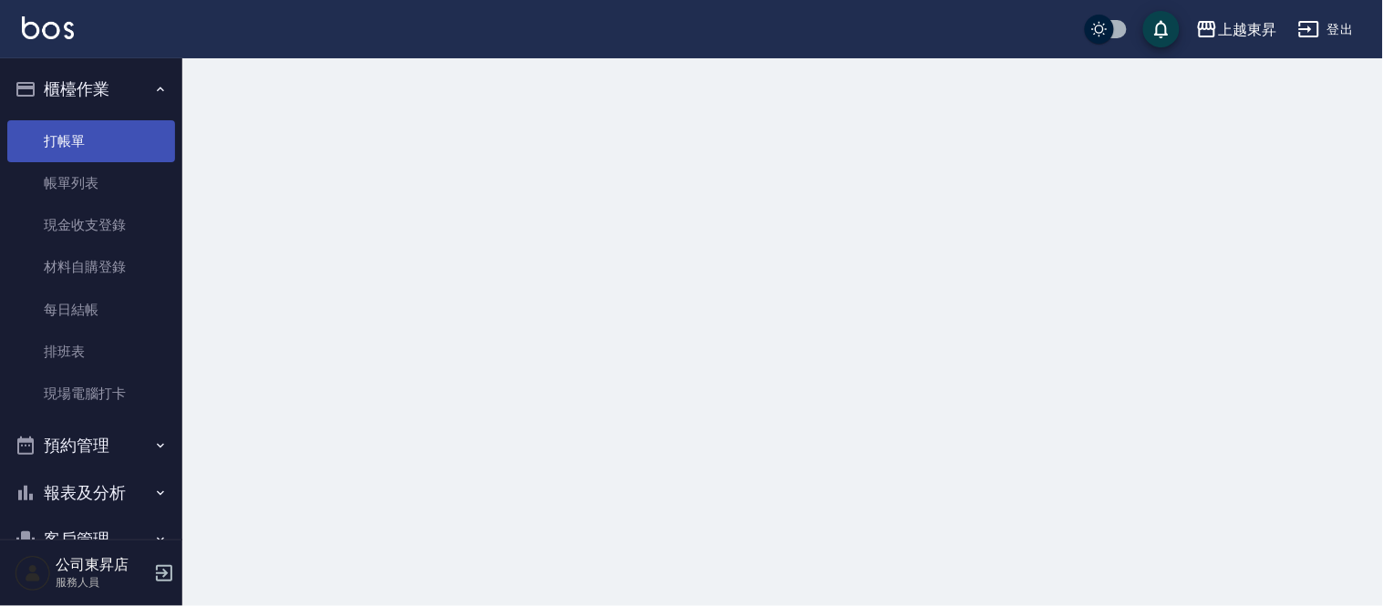
click at [78, 132] on link "打帳單" at bounding box center [91, 141] width 168 height 42
